Goal: Transaction & Acquisition: Purchase product/service

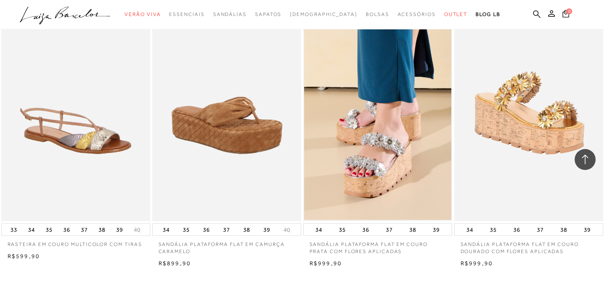
scroll to position [1476, 0]
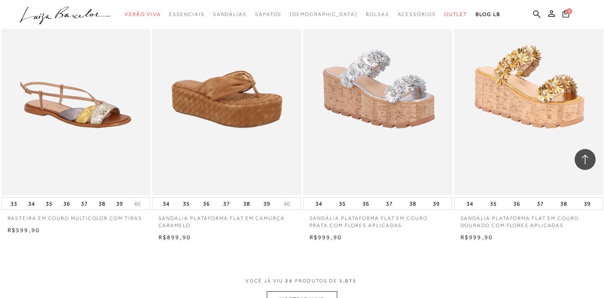
click at [427, 164] on img at bounding box center [378, 84] width 148 height 224
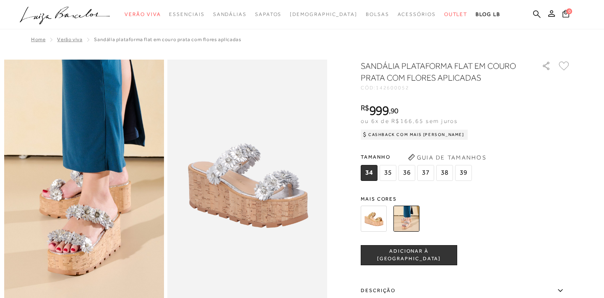
click at [374, 219] on img at bounding box center [374, 218] width 26 height 26
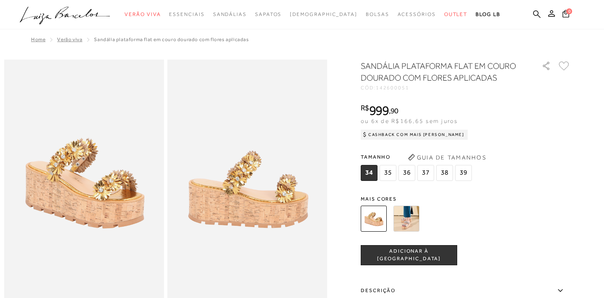
click at [405, 172] on span "36" at bounding box center [406, 173] width 17 height 16
click at [410, 256] on span "ADICIONAR À [GEOGRAPHIC_DATA]" at bounding box center [409, 254] width 96 height 15
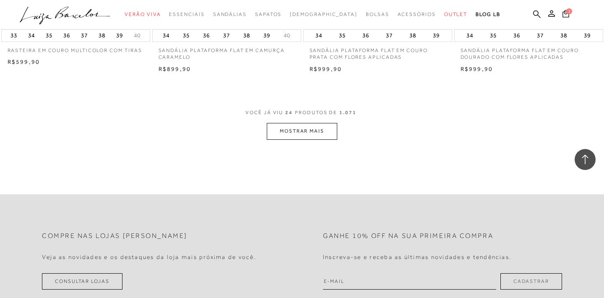
scroll to position [3321, 0]
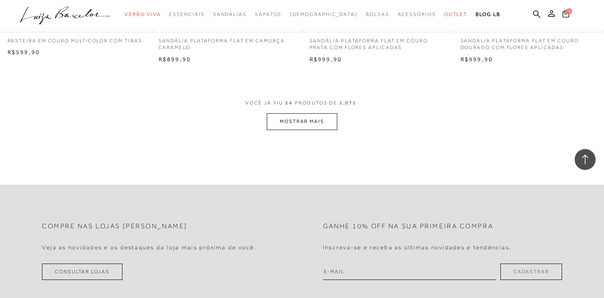
click at [310, 121] on button "MOSTRAR MAIS" at bounding box center [302, 121] width 70 height 16
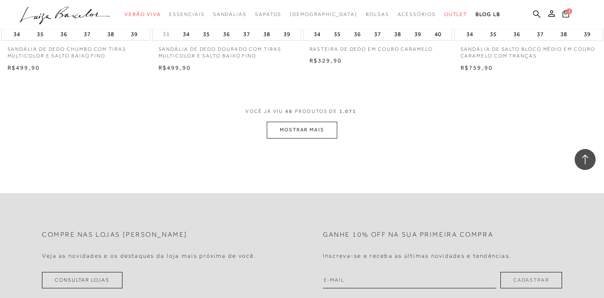
scroll to position [4982, 0]
